Goal: Navigation & Orientation: Find specific page/section

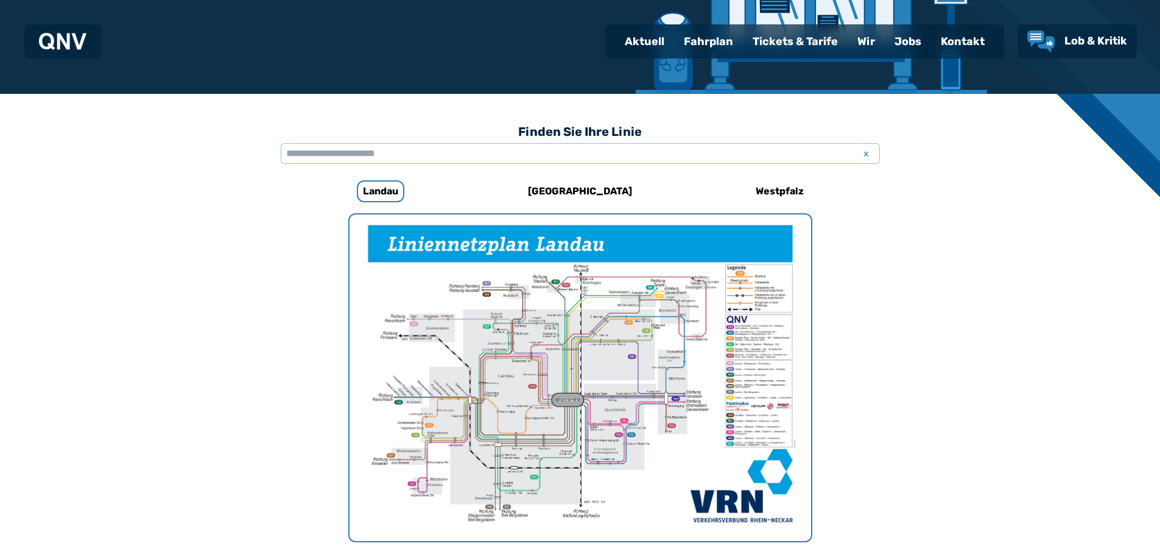
scroll to position [253, 0]
click at [706, 45] on div "Fahrplan" at bounding box center [708, 42] width 69 height 32
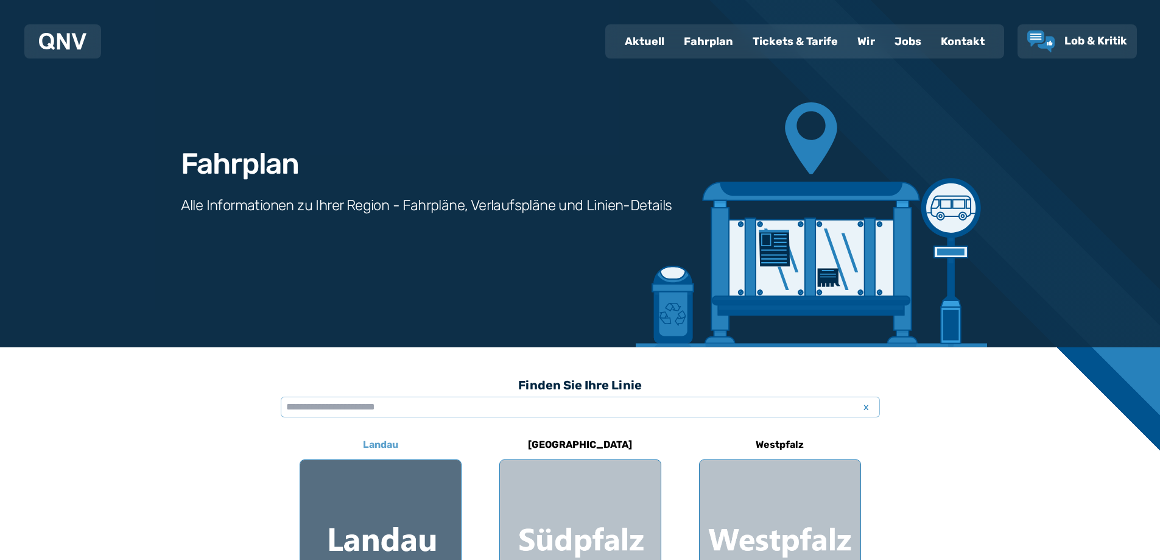
click at [368, 476] on div at bounding box center [380, 540] width 161 height 161
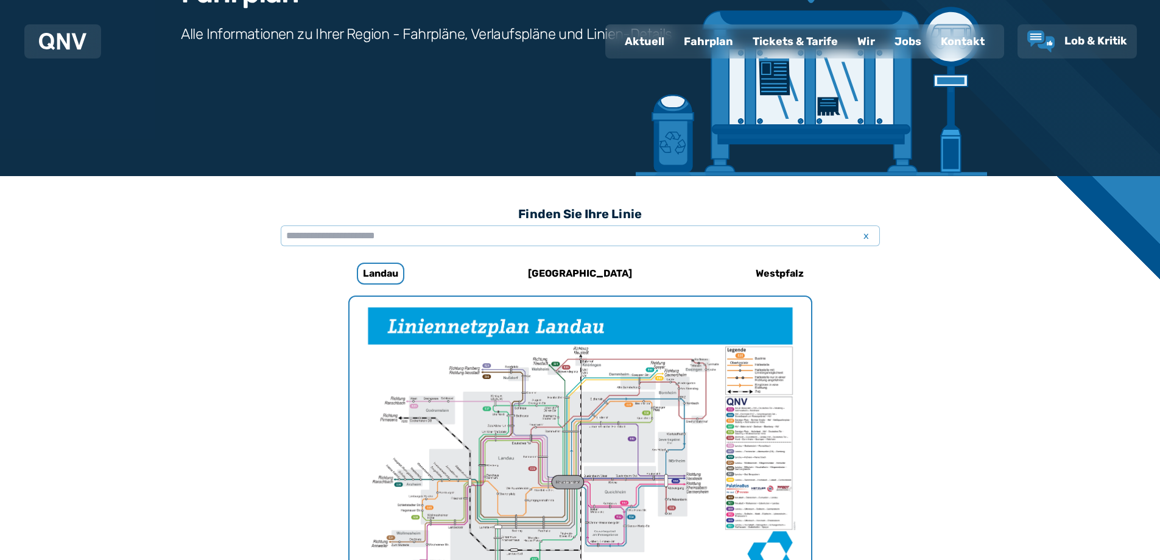
scroll to position [71, 0]
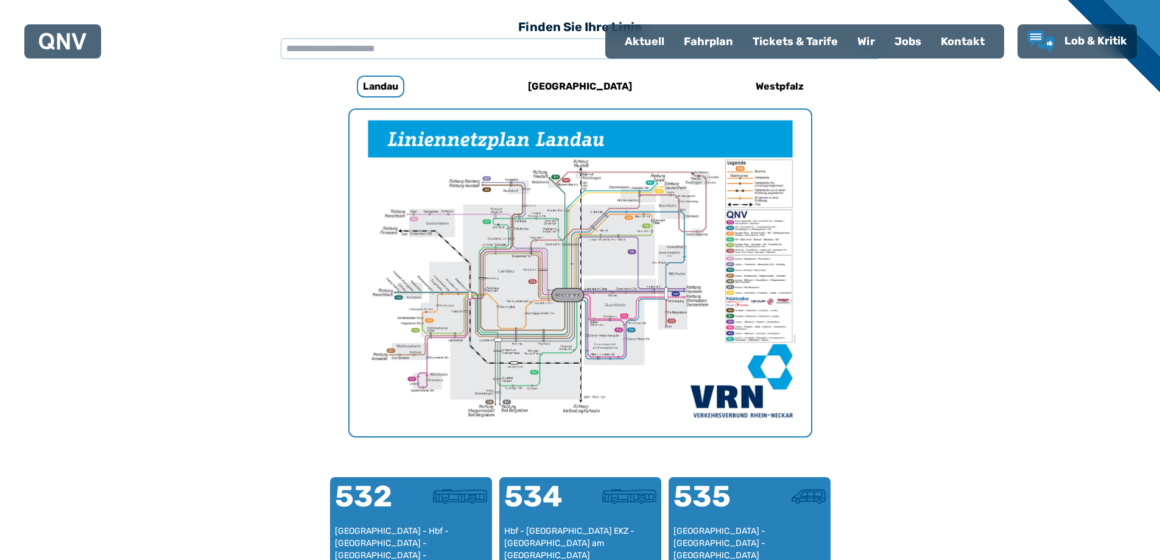
scroll to position [375, 0]
